Goal: Task Accomplishment & Management: Use online tool/utility

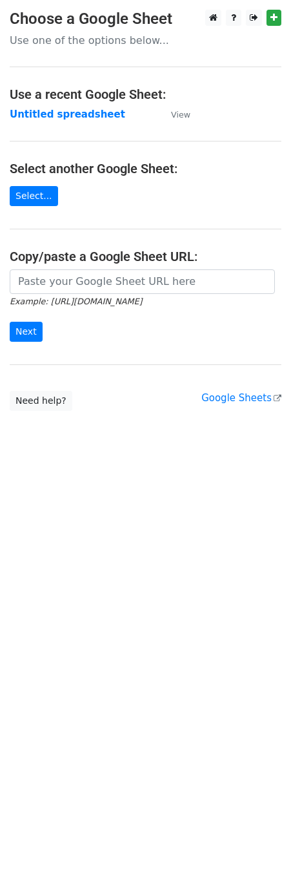
click at [78, 268] on main "Choose a Google Sheet Use one of the options below... Use a recent Google Sheet…" at bounding box center [145, 210] width 291 height 401
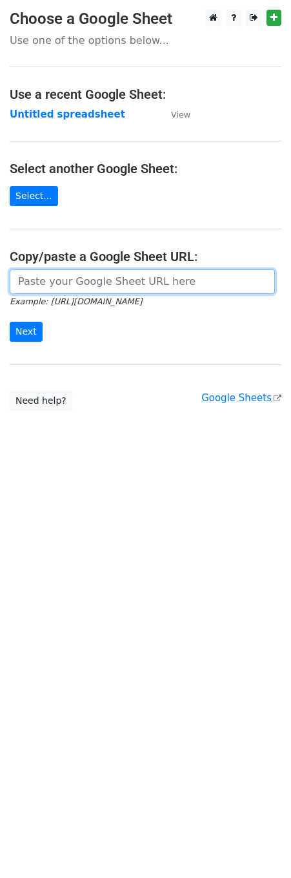
click at [76, 274] on input "url" at bounding box center [142, 281] width 265 height 25
paste input "[URL][DOMAIN_NAME]"
type input "[URL][DOMAIN_NAME]"
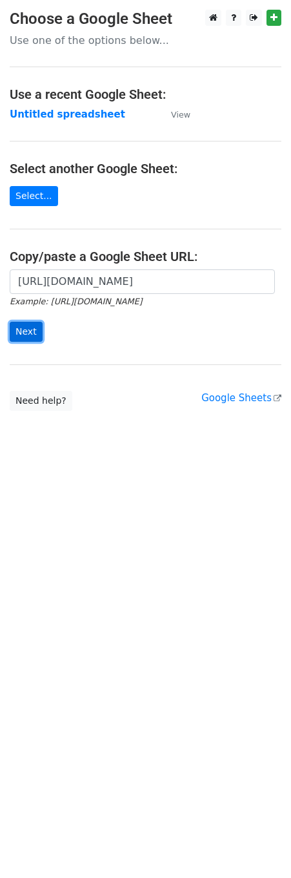
click at [27, 330] on input "Next" at bounding box center [26, 332] width 33 height 20
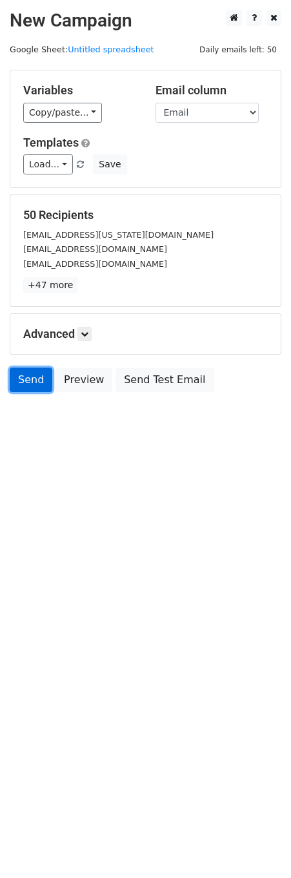
click at [41, 381] on link "Send" at bounding box center [31, 379] width 43 height 25
